Goal: Contribute content: Add original content to the website for others to see

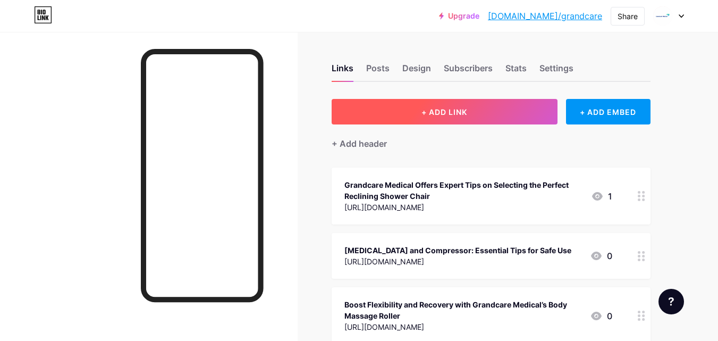
click at [447, 101] on button "+ ADD LINK" at bounding box center [445, 112] width 226 height 26
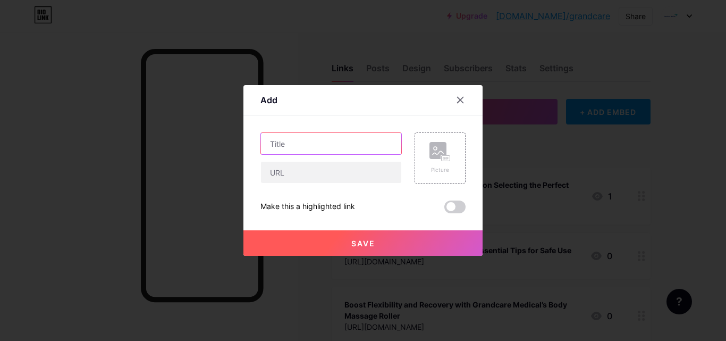
click at [301, 138] on input "text" at bounding box center [331, 143] width 140 height 21
paste input "[URL][DOMAIN_NAME][PERSON_NAME]"
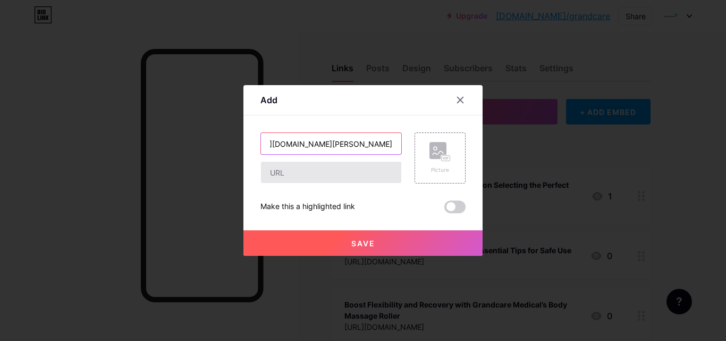
type input "[URL][DOMAIN_NAME][PERSON_NAME]"
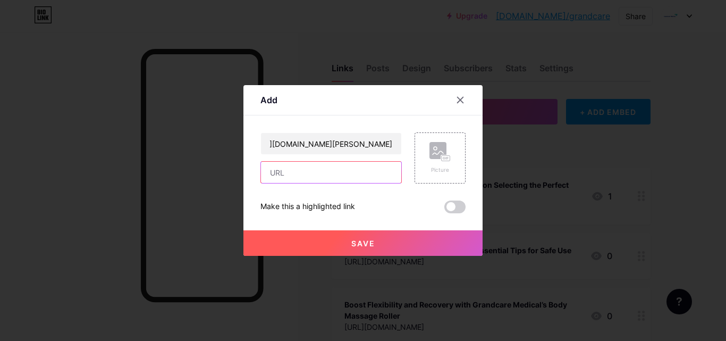
click at [306, 174] on input "text" at bounding box center [331, 172] width 140 height 21
click at [310, 176] on input "text" at bounding box center [331, 172] width 140 height 21
paste input "[URL][DOMAIN_NAME][PERSON_NAME]"
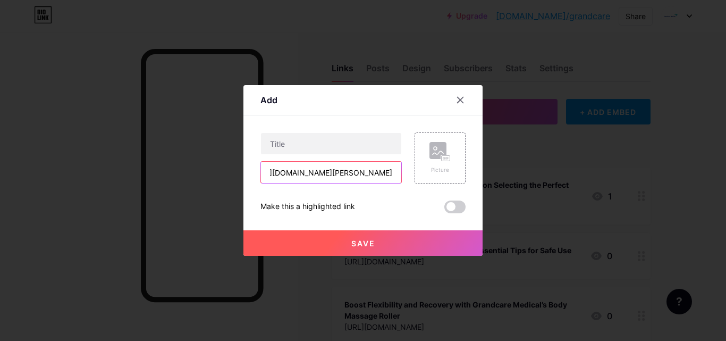
type input "[URL][DOMAIN_NAME][PERSON_NAME]"
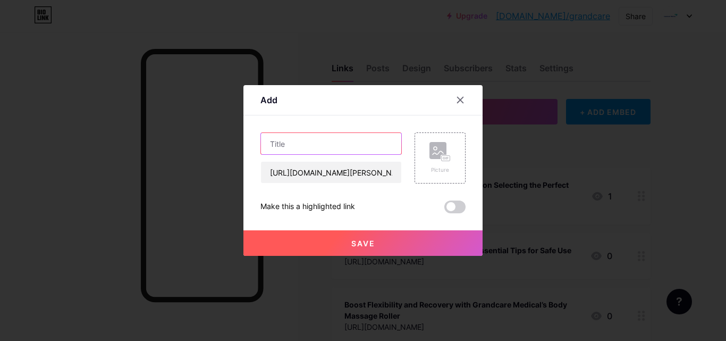
paste input "Adult [PERSON_NAME] with Wheels: Your Complete Guide to Mobility & Independence"
click at [290, 143] on input "Adult [PERSON_NAME] with Wheels: Your Complete Guide to Mobility & Independence" at bounding box center [331, 143] width 140 height 21
type input "Adult [PERSON_NAME] with Wheels: Your Complete Guide to Mobility & Independence"
click at [316, 240] on button "Save" at bounding box center [363, 243] width 239 height 26
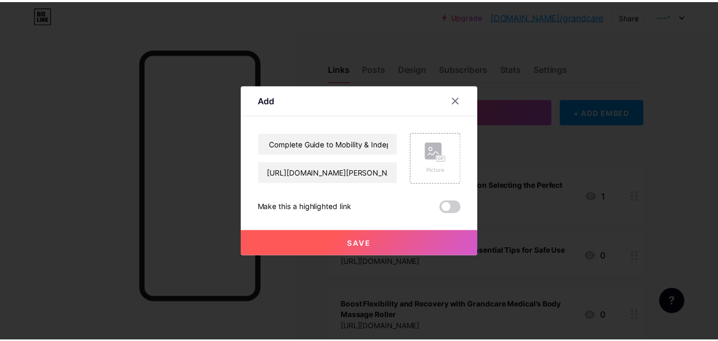
scroll to position [0, 0]
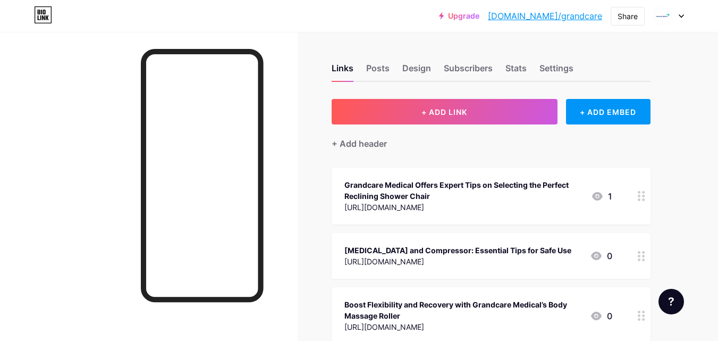
click at [450, 188] on div "Grandcare Medical Offers Expert Tips on Selecting the Perfect Reclining Shower …" at bounding box center [464, 190] width 238 height 22
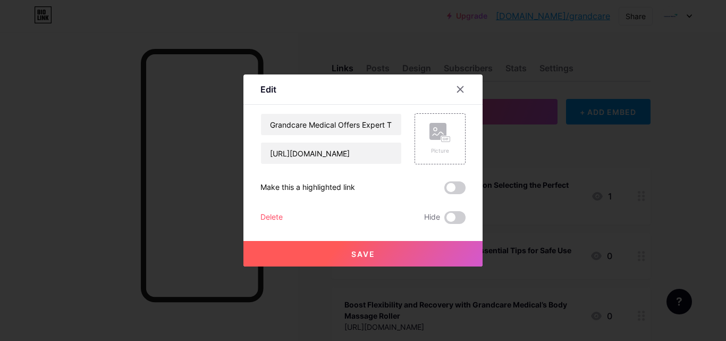
click at [176, 199] on div at bounding box center [363, 170] width 726 height 341
